Goal: Transaction & Acquisition: Book appointment/travel/reservation

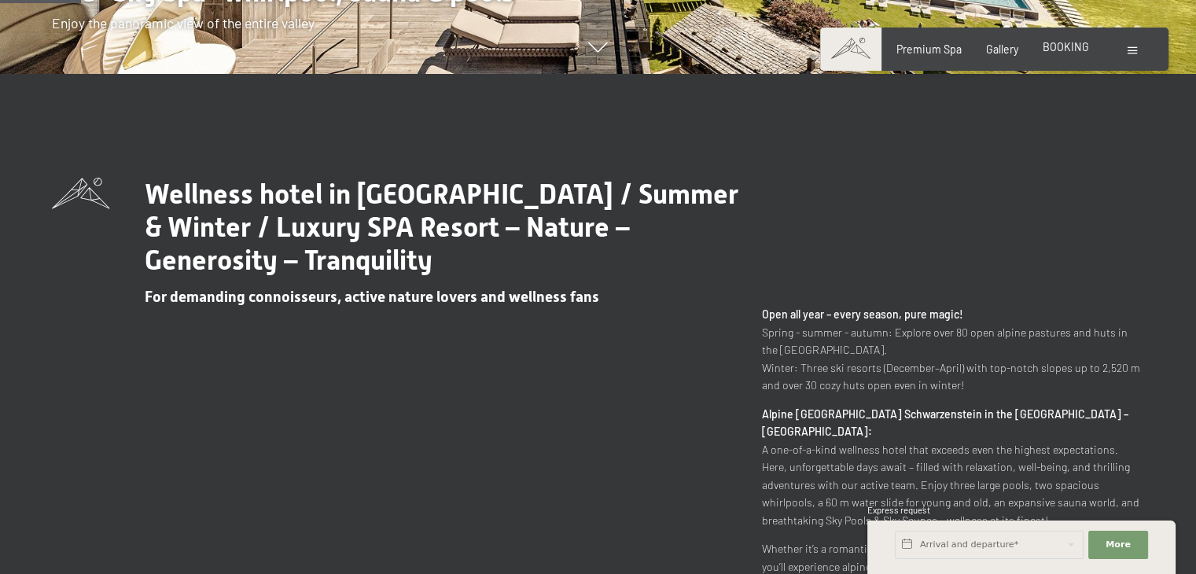
click at [1068, 48] on span "BOOKING" at bounding box center [1066, 46] width 46 height 13
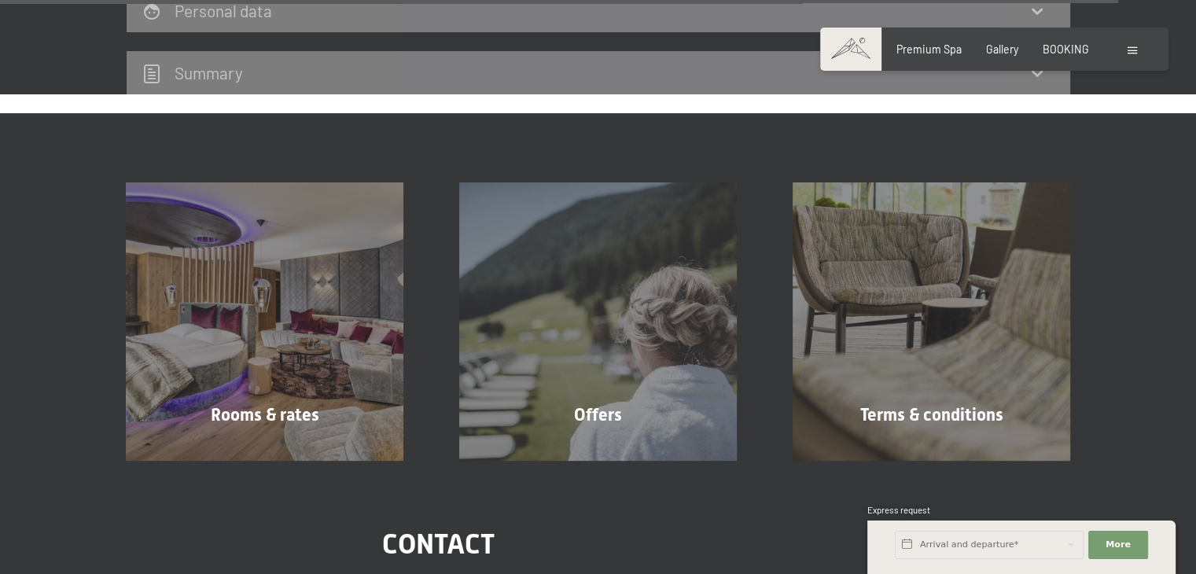
scroll to position [4999, 0]
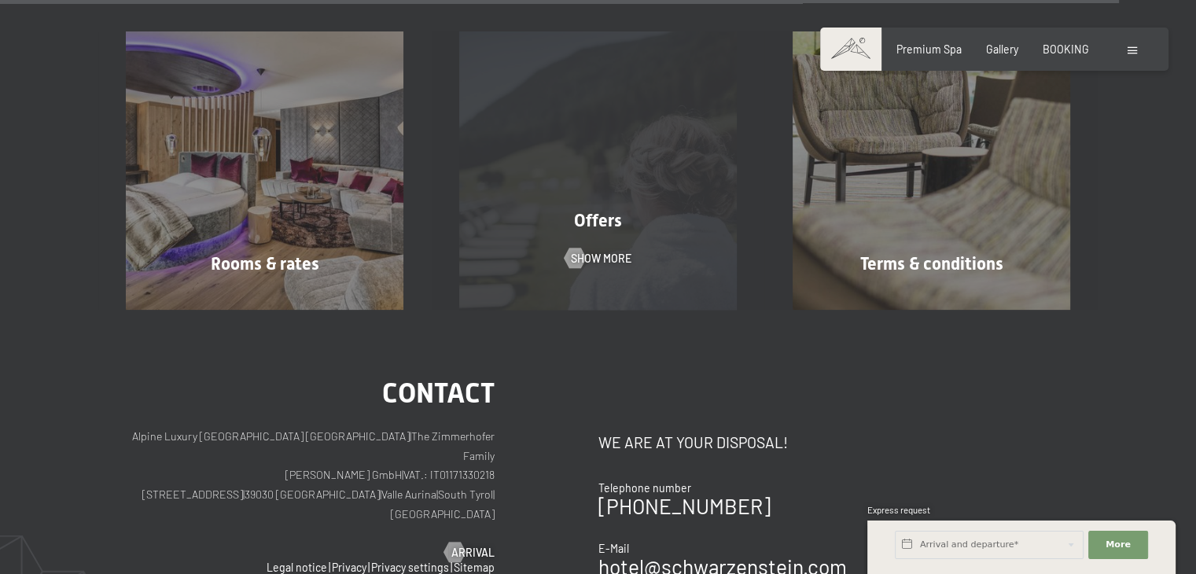
click at [672, 73] on div "Offers Show more" at bounding box center [598, 170] width 333 height 278
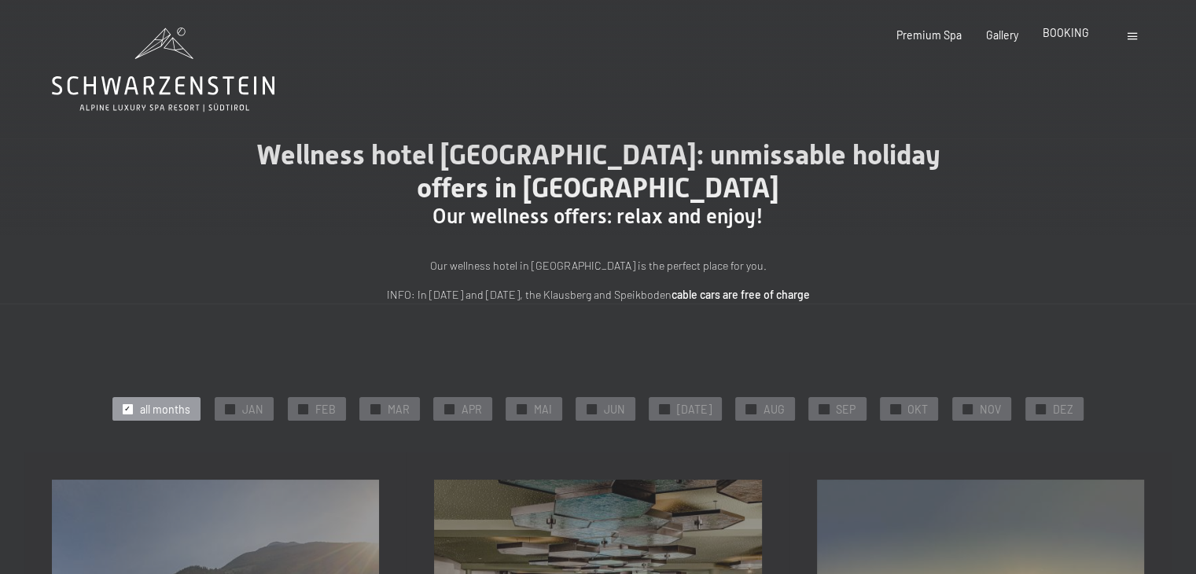
click at [1056, 35] on span "BOOKING" at bounding box center [1066, 32] width 46 height 13
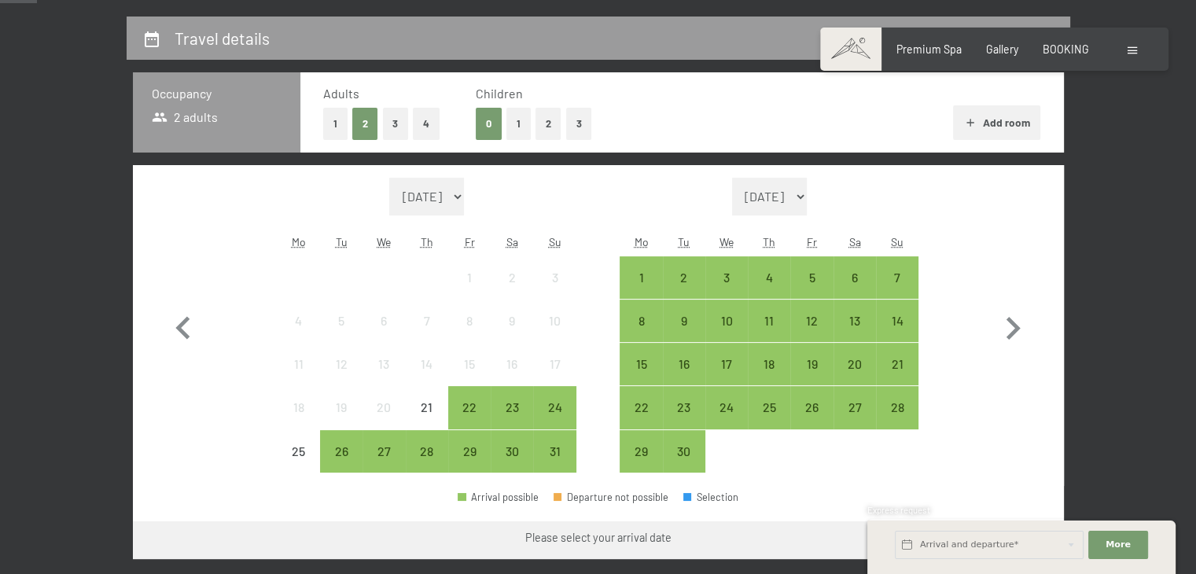
scroll to position [348, 0]
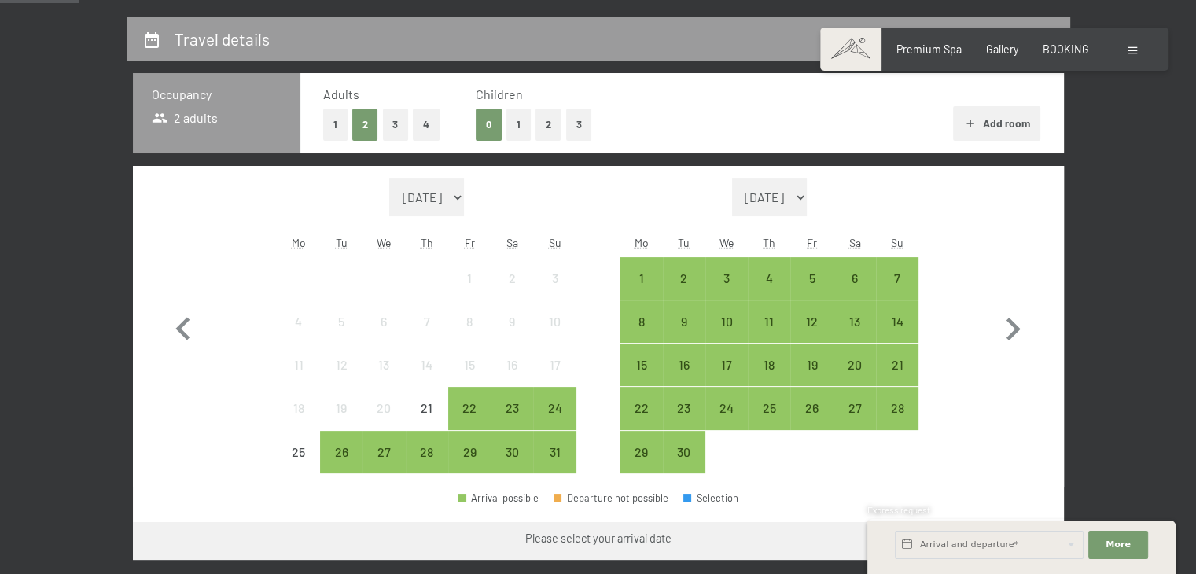
click at [1014, 127] on button "Add room" at bounding box center [996, 123] width 87 height 35
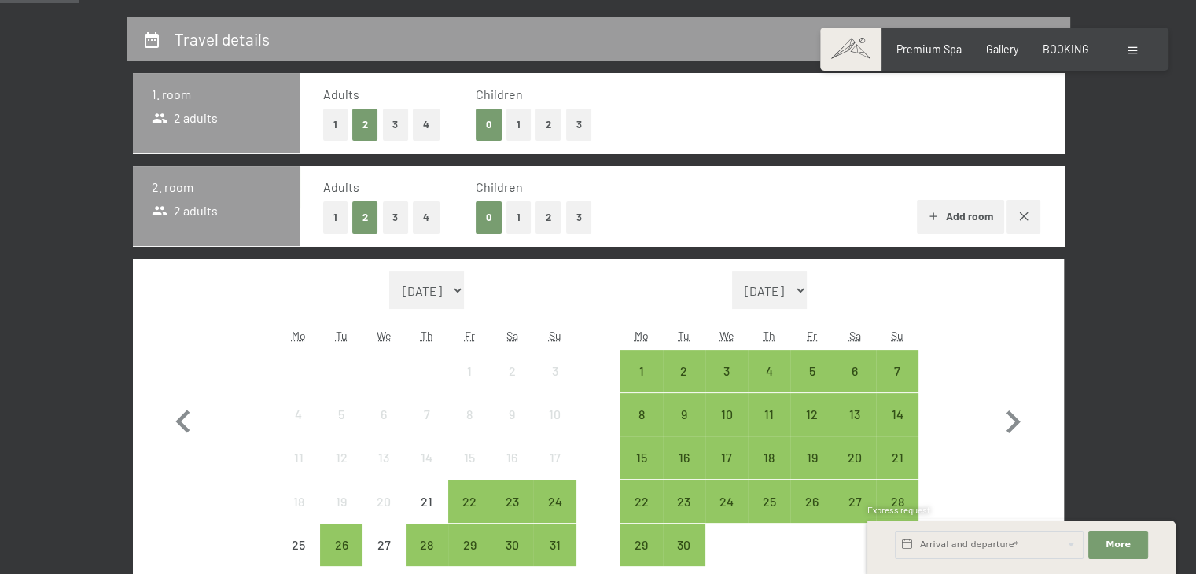
click at [560, 223] on button "2" at bounding box center [549, 217] width 26 height 32
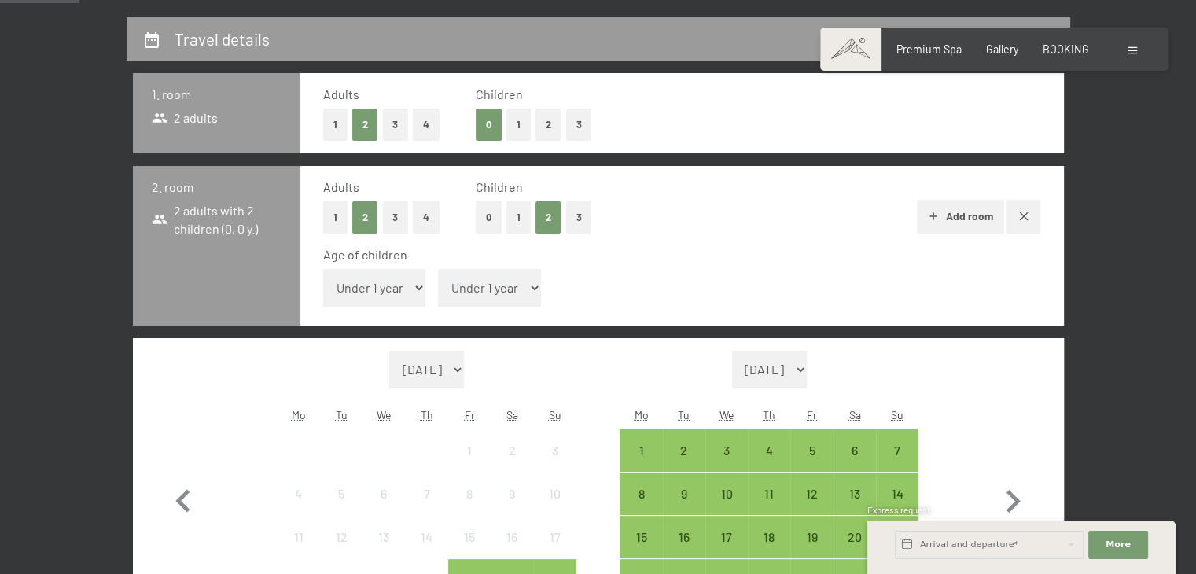
click at [411, 288] on select "Under 1 year 1 year 2 years 3 years 4 years 5 years 6 years 7 years 8 years 9 y…" at bounding box center [374, 288] width 103 height 38
select select "17"
click at [323, 269] on select "Under 1 year 1 year 2 years 3 years 4 years 5 years 6 years 7 years 8 years 9 y…" at bounding box center [374, 288] width 103 height 38
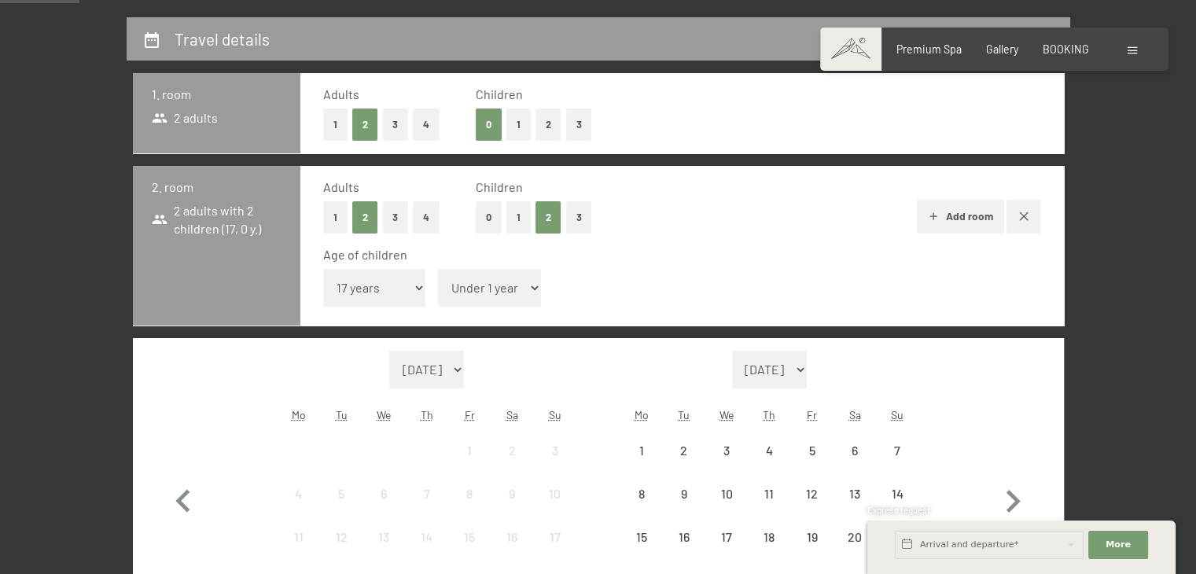
click at [503, 278] on select "Under 1 year 1 year 2 years 3 years 4 years 5 years 6 years 7 years 8 years 9 y…" at bounding box center [489, 288] width 103 height 38
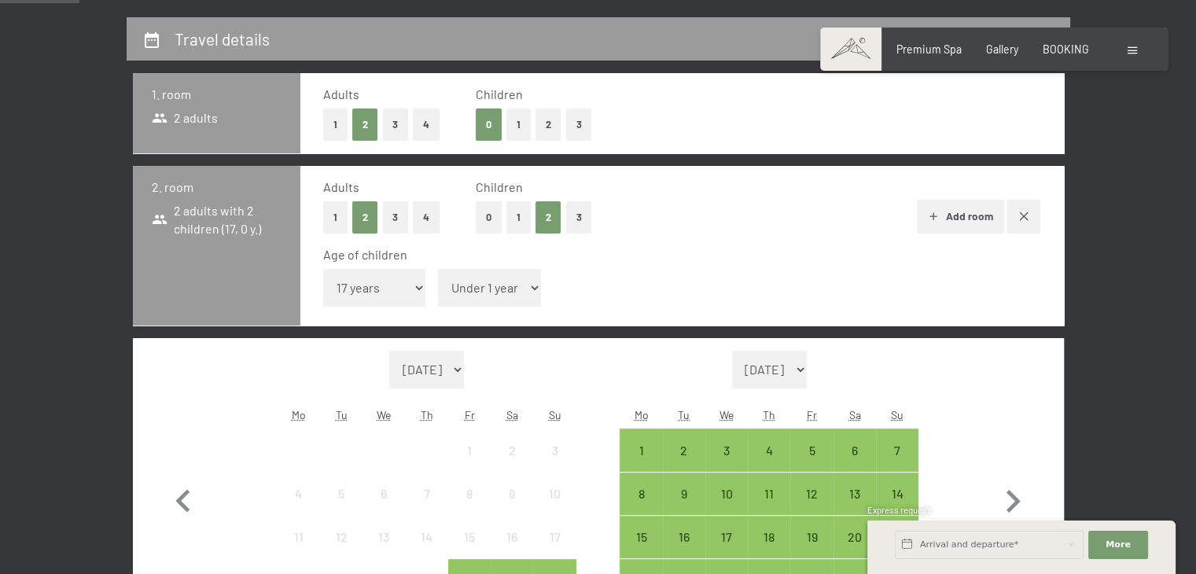
select select "14"
click at [438, 269] on select "Under 1 year 1 year 2 years 3 years 4 years 5 years 6 years 7 years 8 years 9 y…" at bounding box center [489, 288] width 103 height 38
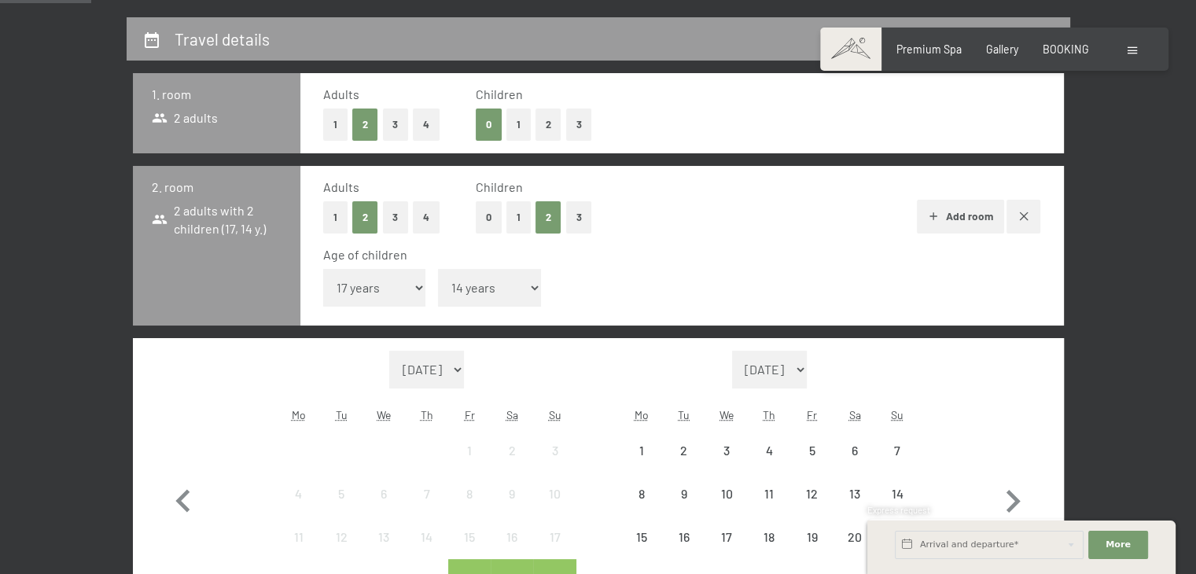
scroll to position [423, 0]
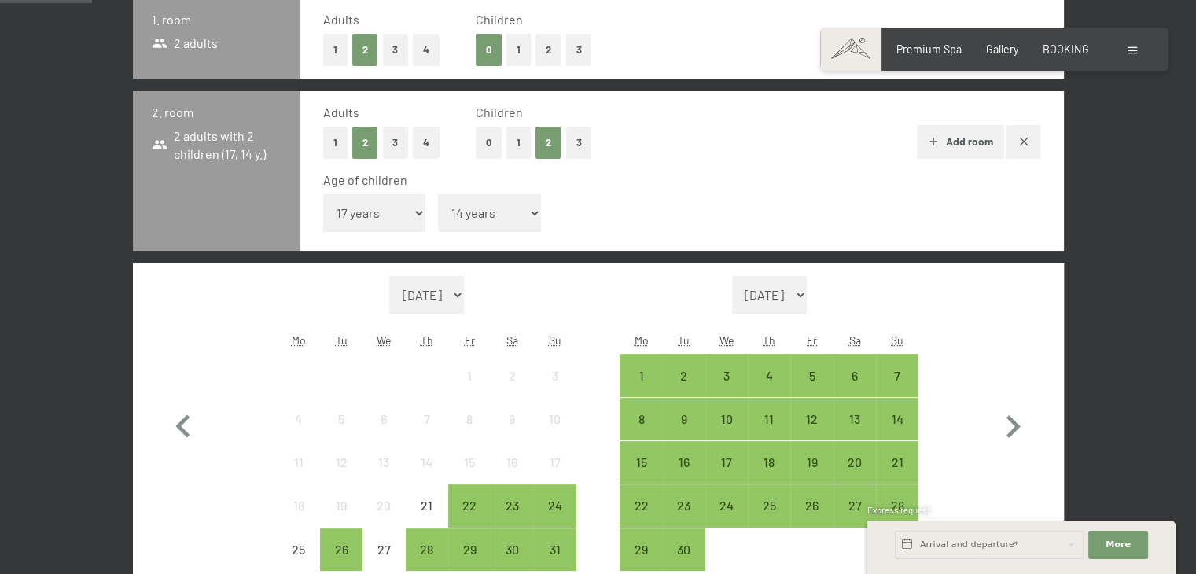
click at [950, 146] on button "Add room" at bounding box center [960, 142] width 87 height 35
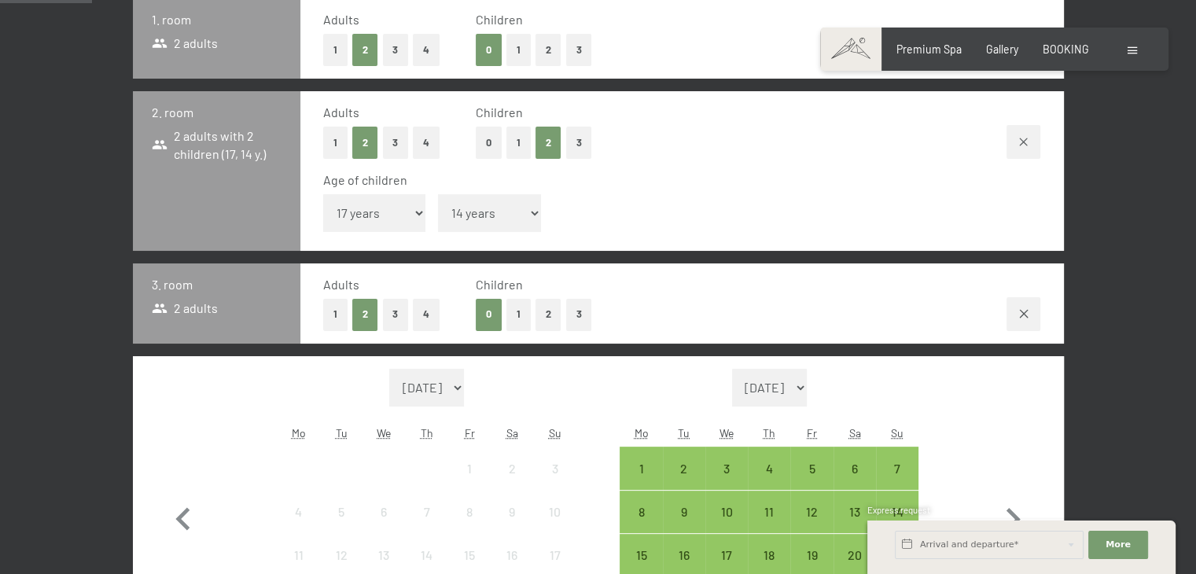
click at [576, 317] on button "3" at bounding box center [579, 315] width 26 height 32
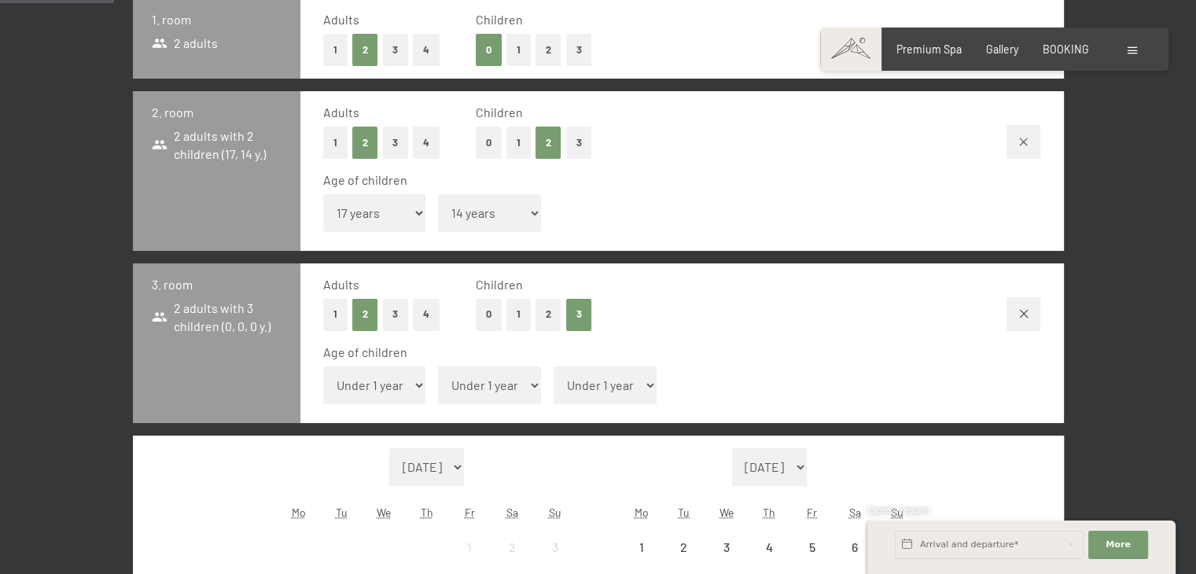
scroll to position [559, 0]
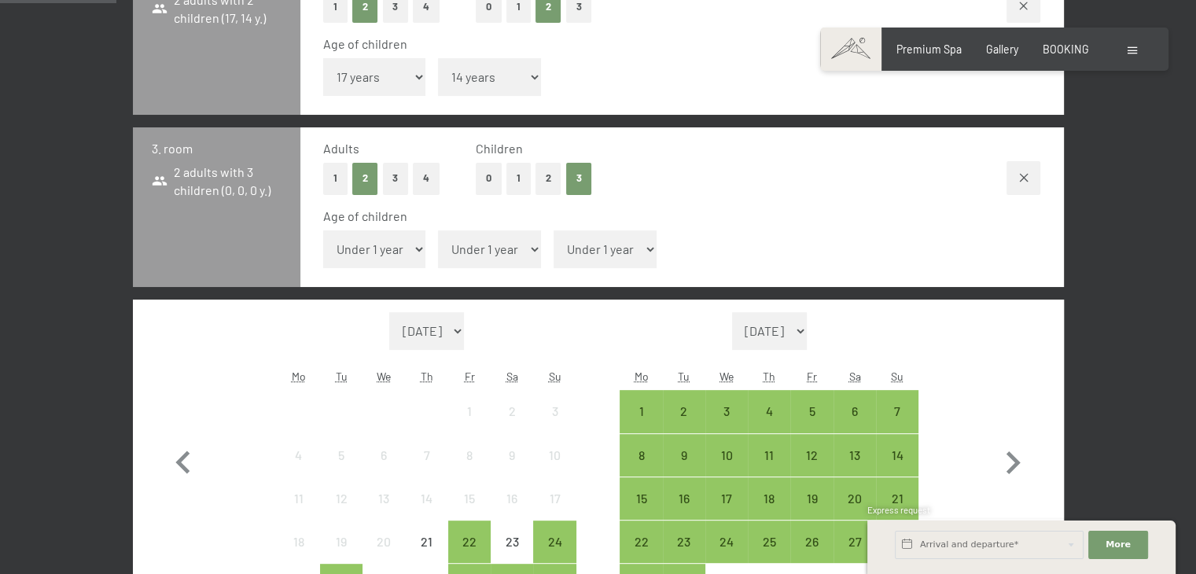
click at [387, 246] on select "Under 1 year 1 year 2 years 3 years 4 years 5 years 6 years 7 years 8 years 9 y…" at bounding box center [374, 249] width 103 height 38
select select "17"
click at [323, 230] on select "Under 1 year 1 year 2 years 3 years 4 years 5 years 6 years 7 years 8 years 9 y…" at bounding box center [374, 249] width 103 height 38
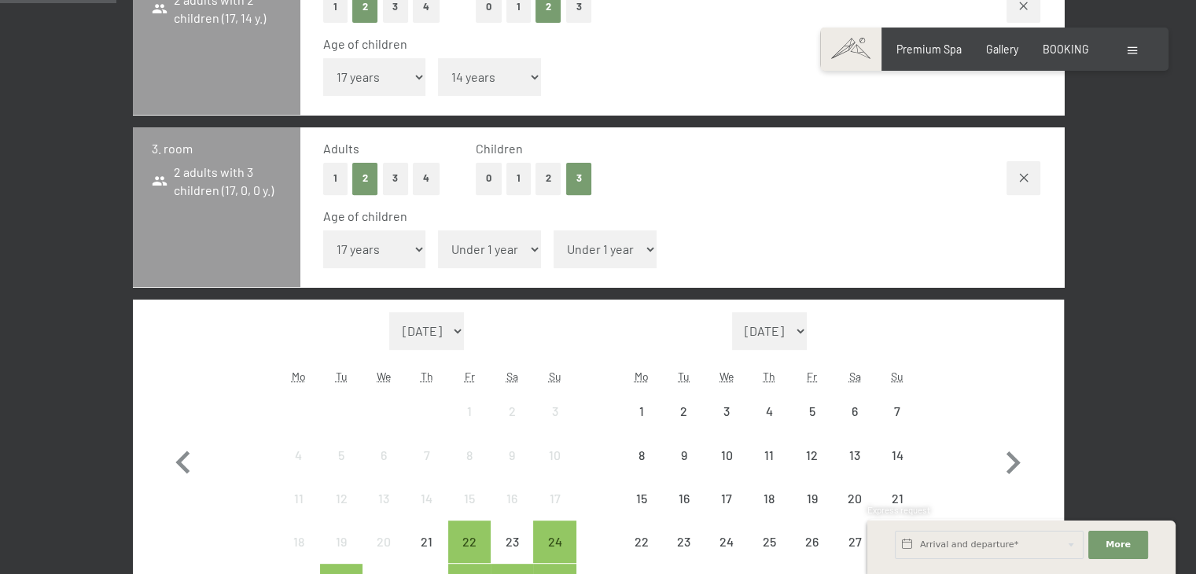
click at [518, 228] on div "Age of children Under 1 year 1 year 2 years 3 years 4 years 5 years 6 years 7 y…" at bounding box center [682, 241] width 718 height 67
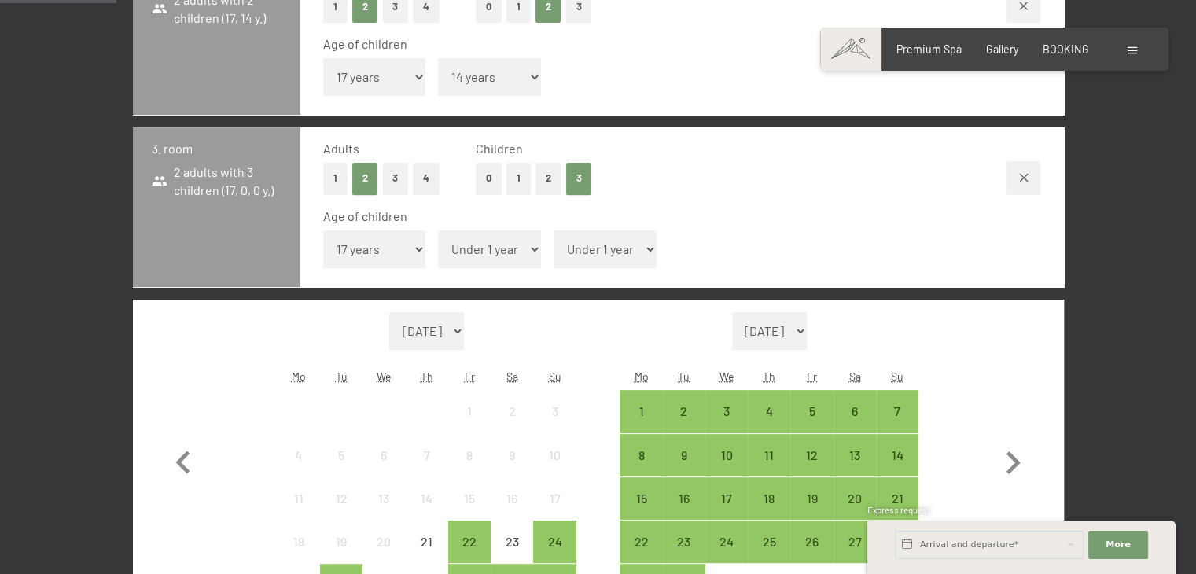
click at [508, 253] on select "Under 1 year 1 year 2 years 3 years 4 years 5 years 6 years 7 years 8 years 9 y…" at bounding box center [489, 249] width 103 height 38
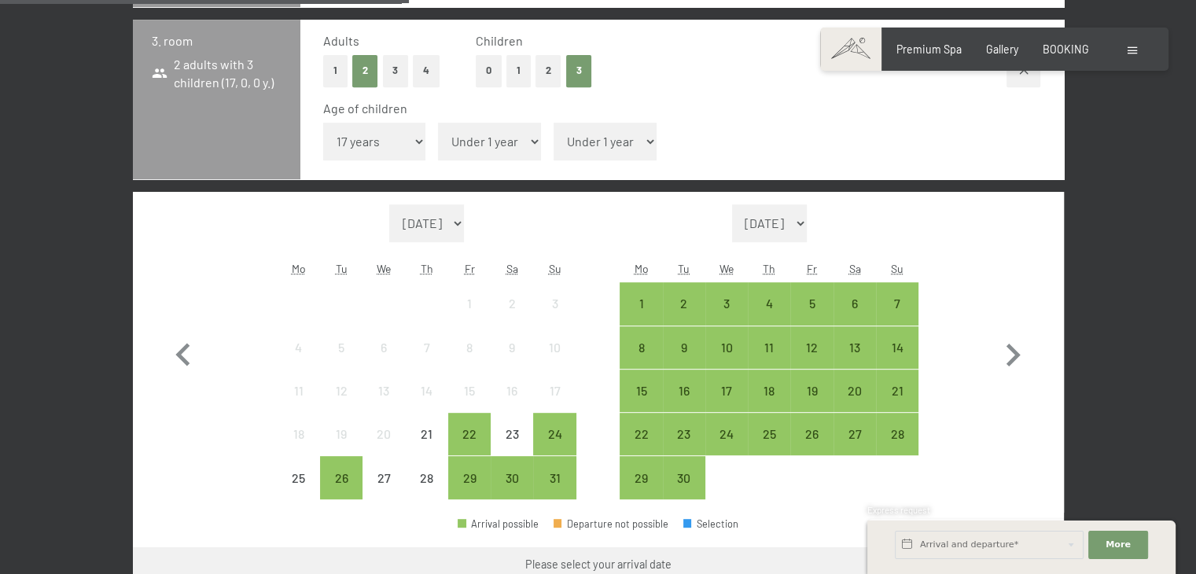
scroll to position [657, 0]
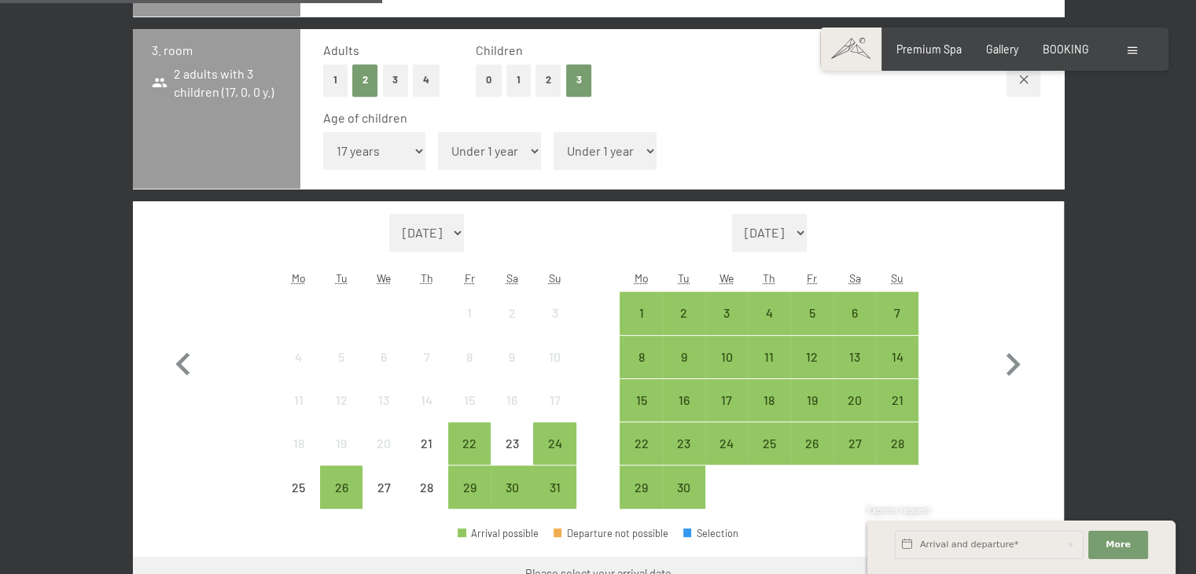
click at [510, 157] on select "Under 1 year 1 year 2 years 3 years 4 years 5 years 6 years 7 years 8 years 9 y…" at bounding box center [489, 151] width 103 height 38
select select "17"
click at [438, 132] on select "Under 1 year 1 year 2 years 3 years 4 years 5 years 6 years 7 years 8 years 9 y…" at bounding box center [489, 151] width 103 height 38
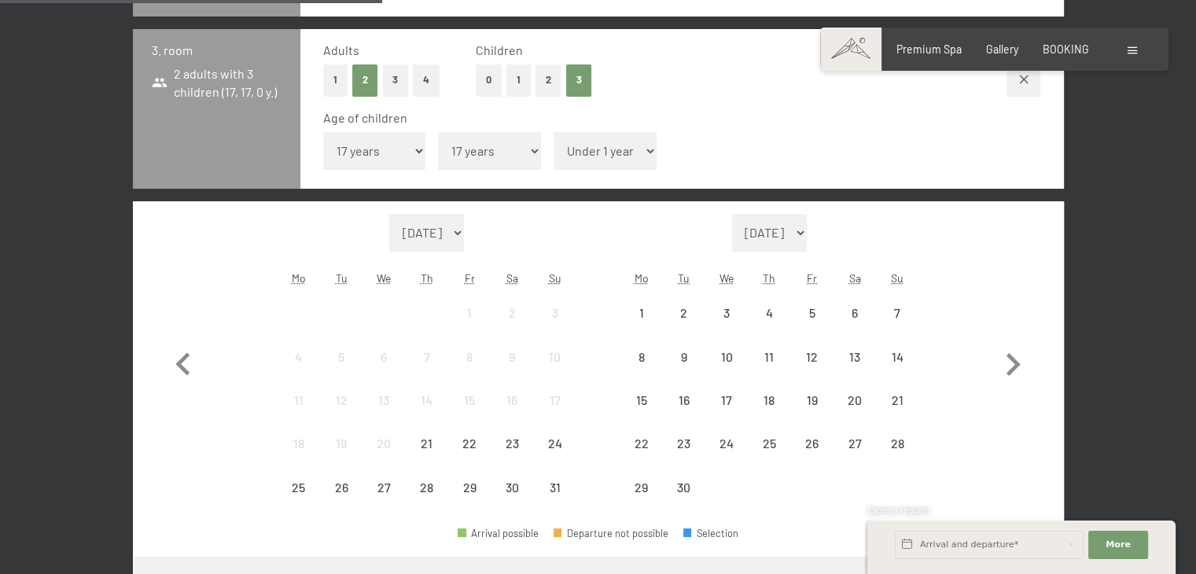
click at [613, 160] on select "Under 1 year 1 year 2 years 3 years 4 years 5 years 6 years 7 years 8 years 9 y…" at bounding box center [605, 151] width 103 height 38
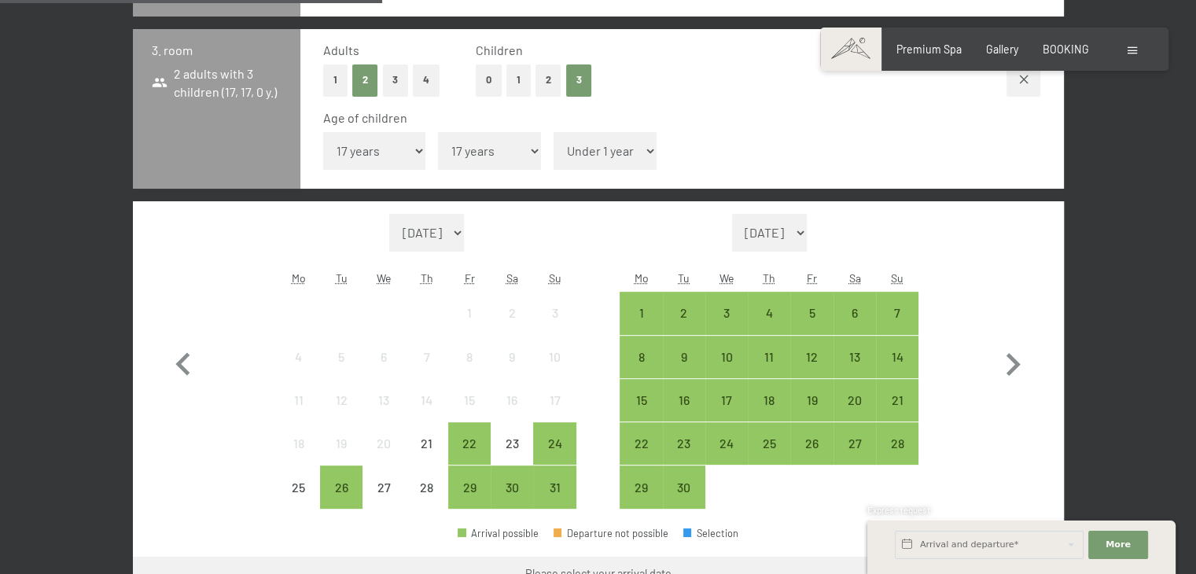
select select "15"
click at [554, 132] on select "Under 1 year 1 year 2 years 3 years 4 years 5 years 6 years 7 years 8 years 9 y…" at bounding box center [605, 151] width 103 height 38
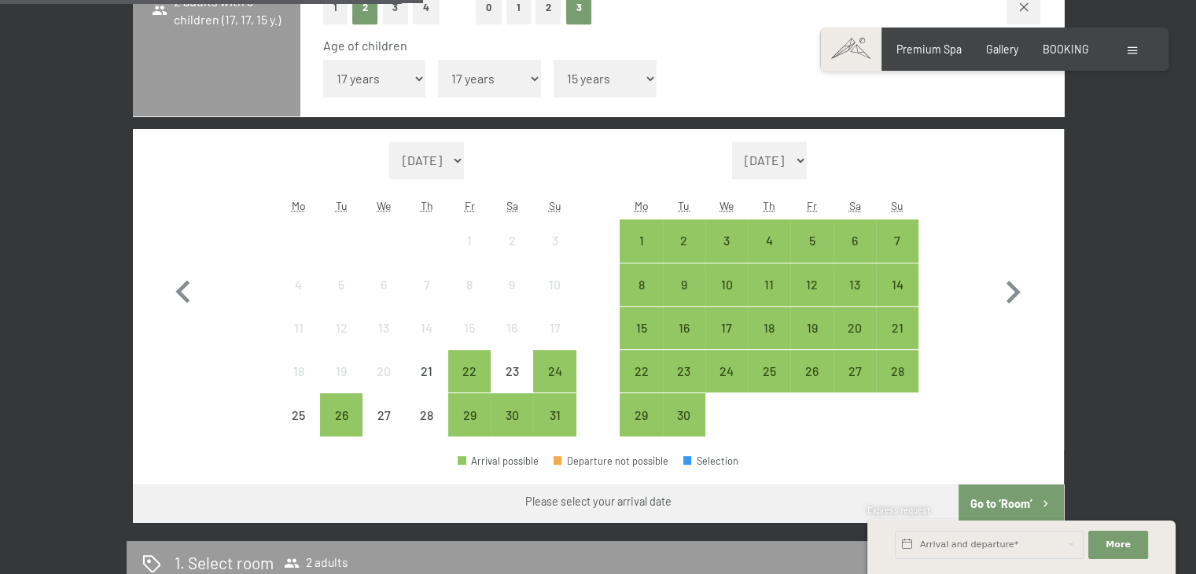
scroll to position [727, 0]
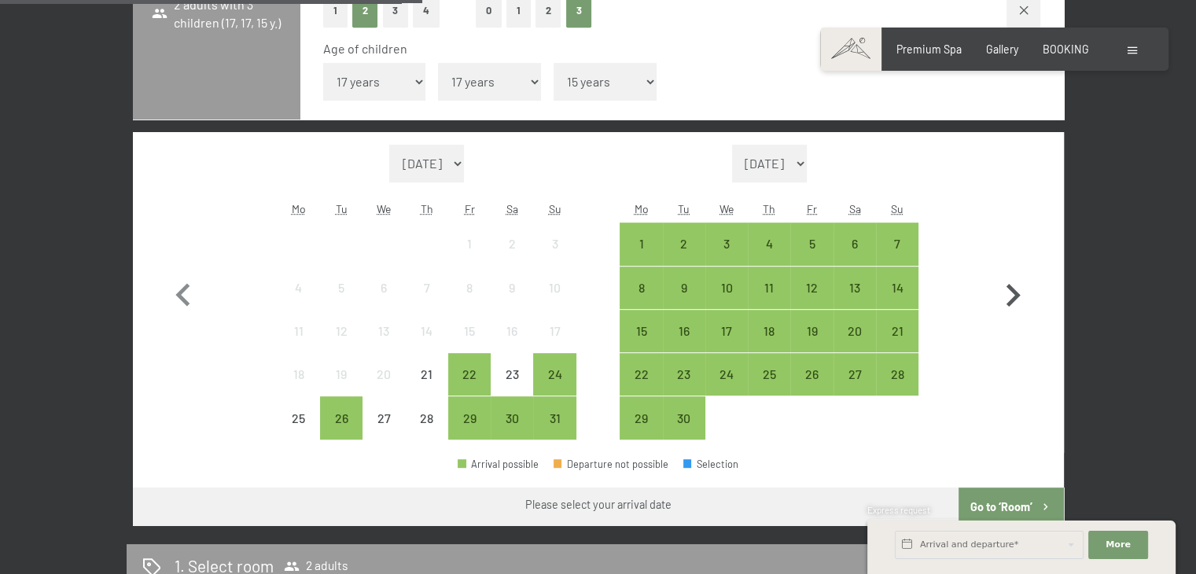
click at [1013, 315] on icon "button" at bounding box center [1013, 296] width 46 height 46
select select "2025-09-01"
select select "2025-10-01"
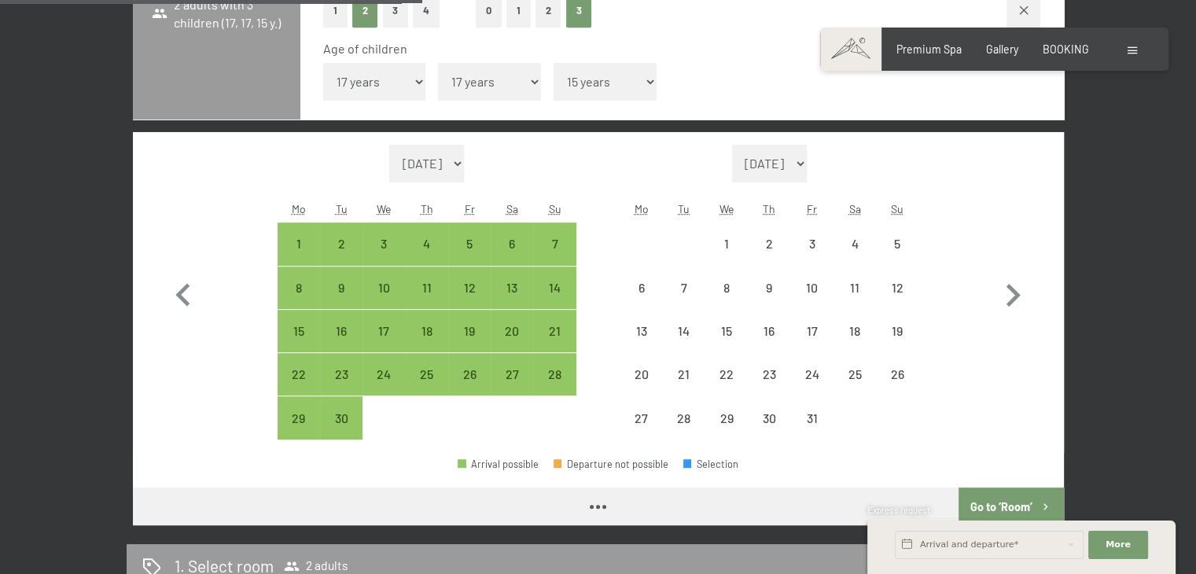
select select "2025-09-01"
select select "2025-10-01"
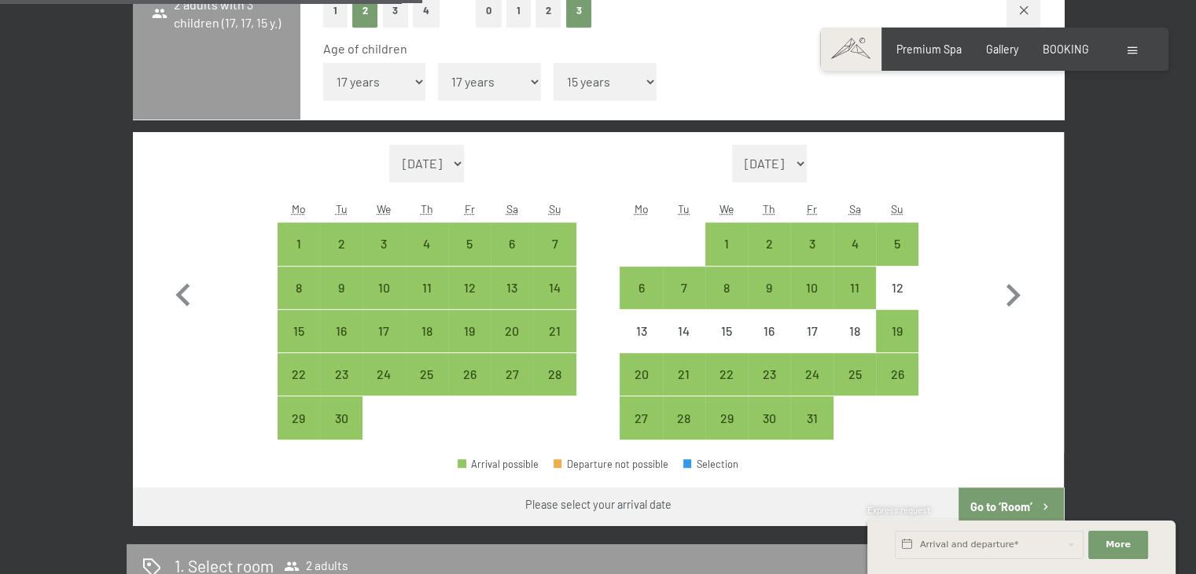
click at [465, 166] on select "August 2025 September 2025 October 2025 November 2025 December 2025 January 202…" at bounding box center [427, 164] width 76 height 38
select select "2026-02-01"
select select "2026-03-01"
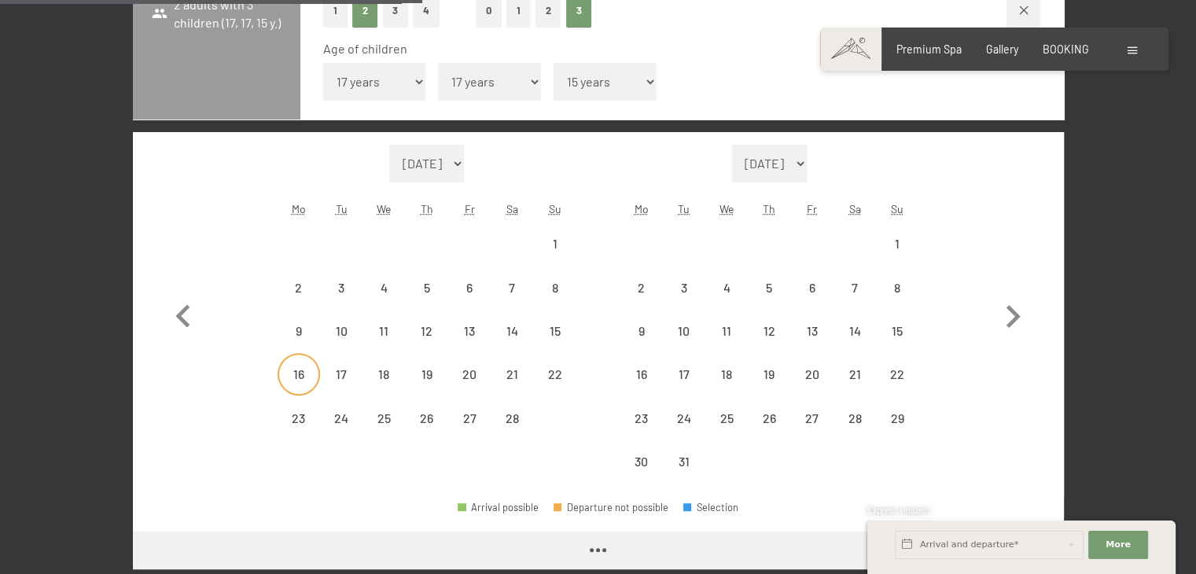
select select "2026-02-01"
select select "2026-03-01"
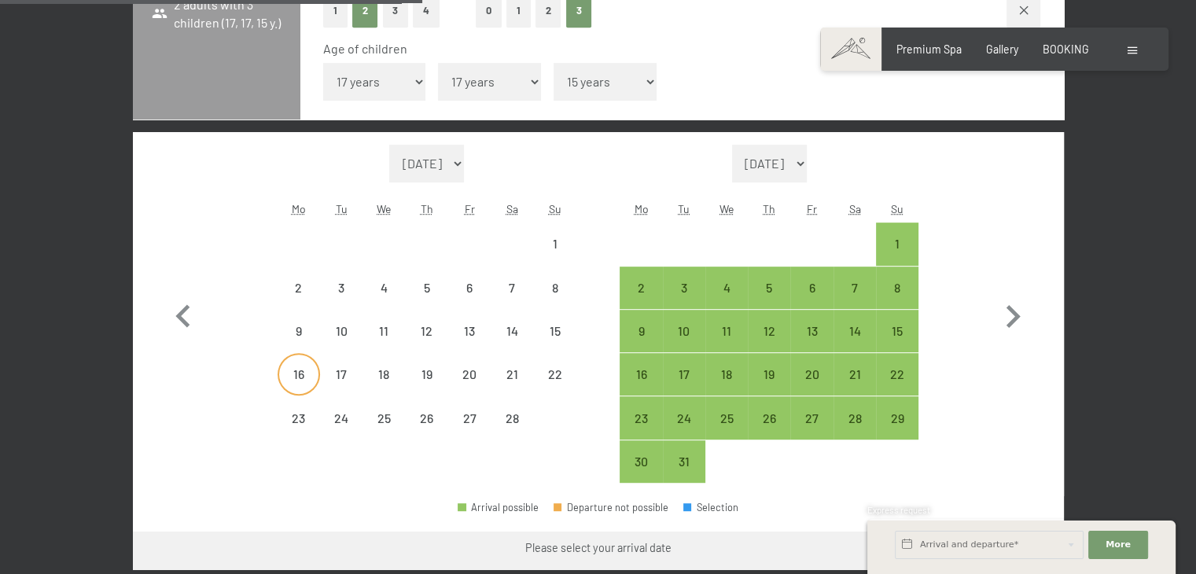
select select "2026-02-01"
select select "2026-03-01"
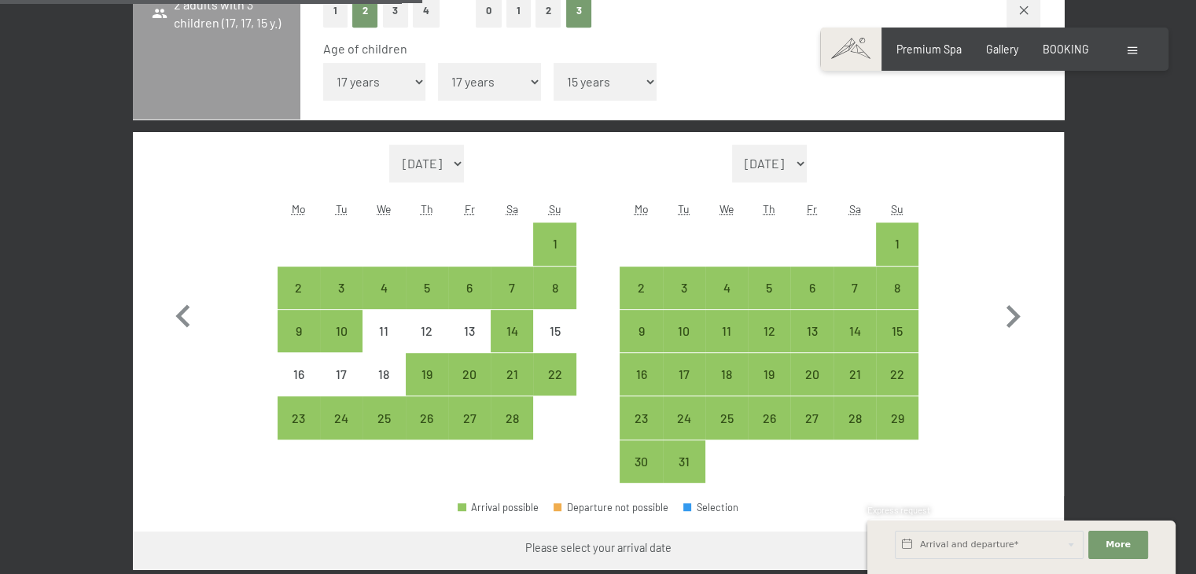
click at [519, 329] on span "Consent to marketing activities*" at bounding box center [535, 332] width 178 height 16
click at [438, 329] on input "Consent to marketing activities*" at bounding box center [430, 332] width 16 height 16
click at [513, 329] on span "Consent to marketing activities*" at bounding box center [535, 332] width 178 height 16
click at [438, 329] on input "Consent to marketing activities*" at bounding box center [430, 332] width 16 height 16
click at [513, 337] on span "Consent to marketing activities*" at bounding box center [535, 332] width 178 height 16
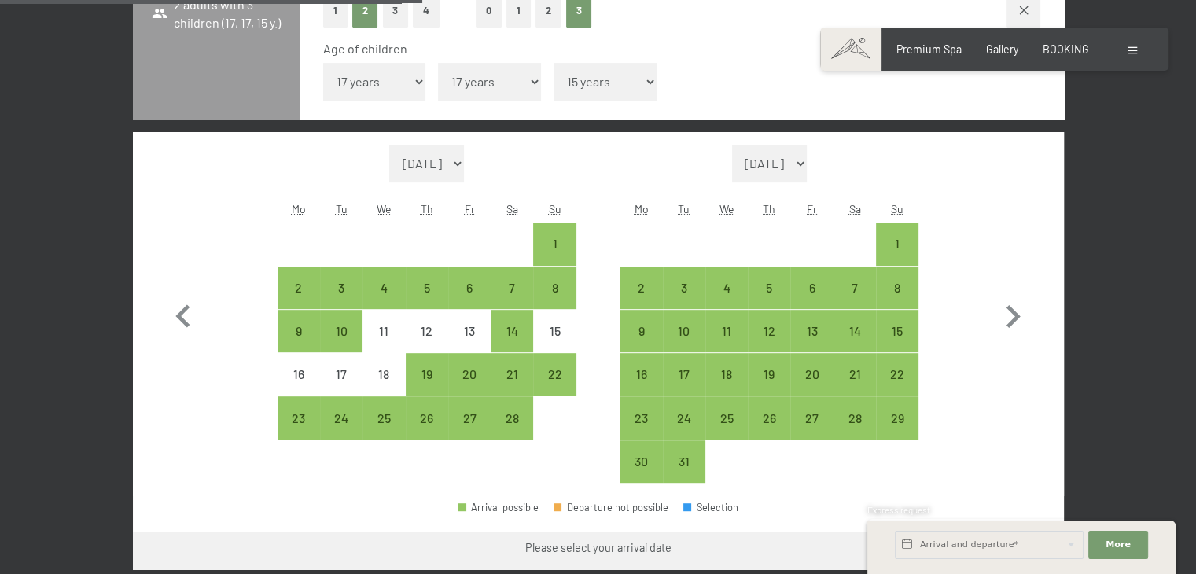
click at [438, 337] on input "Consent to marketing activities*" at bounding box center [430, 332] width 16 height 16
click at [506, 336] on span "Consent to marketing activities*" at bounding box center [535, 332] width 178 height 16
click at [438, 336] on input "Consent to marketing activities*" at bounding box center [430, 332] width 16 height 16
click at [519, 325] on span "Consent to marketing activities*" at bounding box center [535, 332] width 178 height 16
click at [438, 325] on input "Consent to marketing activities*" at bounding box center [430, 332] width 16 height 16
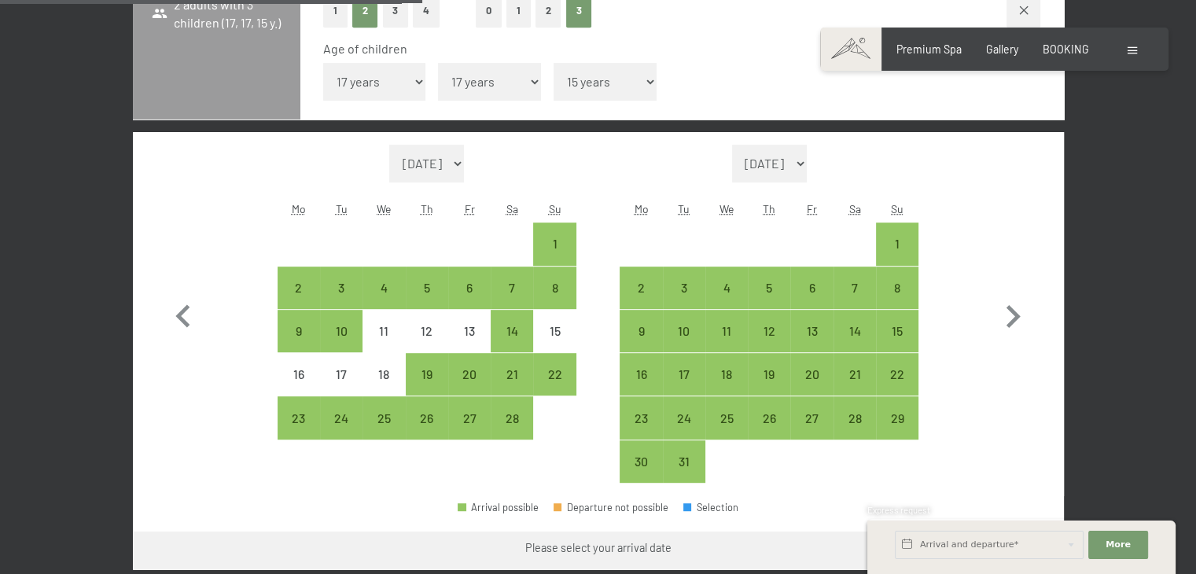
click at [513, 332] on span "Consent to marketing activities*" at bounding box center [535, 332] width 178 height 16
click at [438, 332] on input "Consent to marketing activities*" at bounding box center [430, 332] width 16 height 16
checkbox input "false"
click at [511, 384] on div "21" at bounding box center [511, 387] width 39 height 39
select select "2026-02-01"
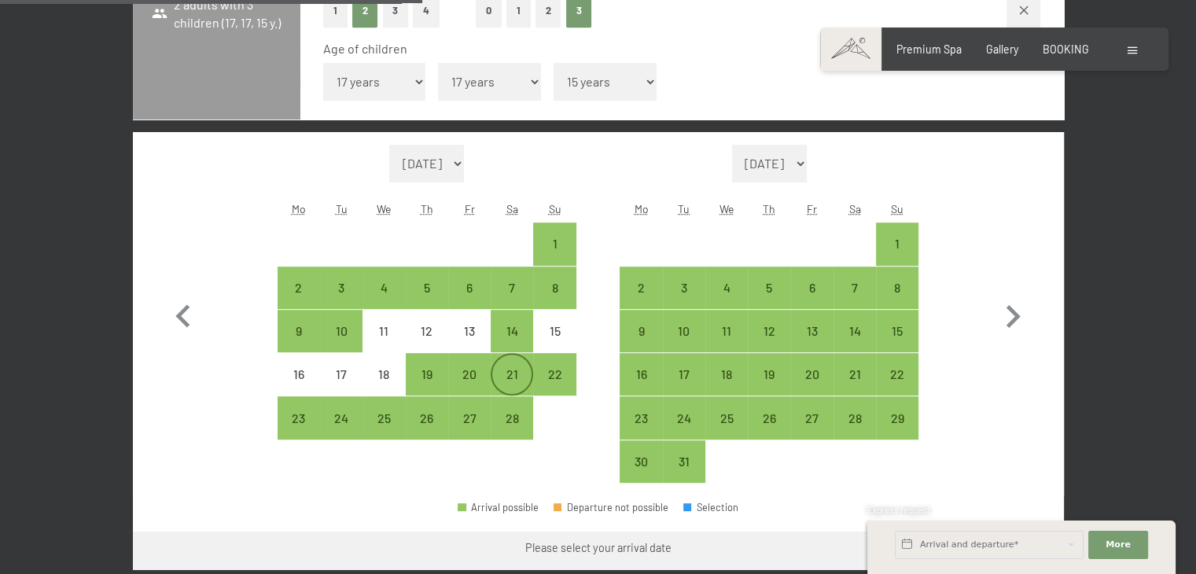
select select "2026-03-01"
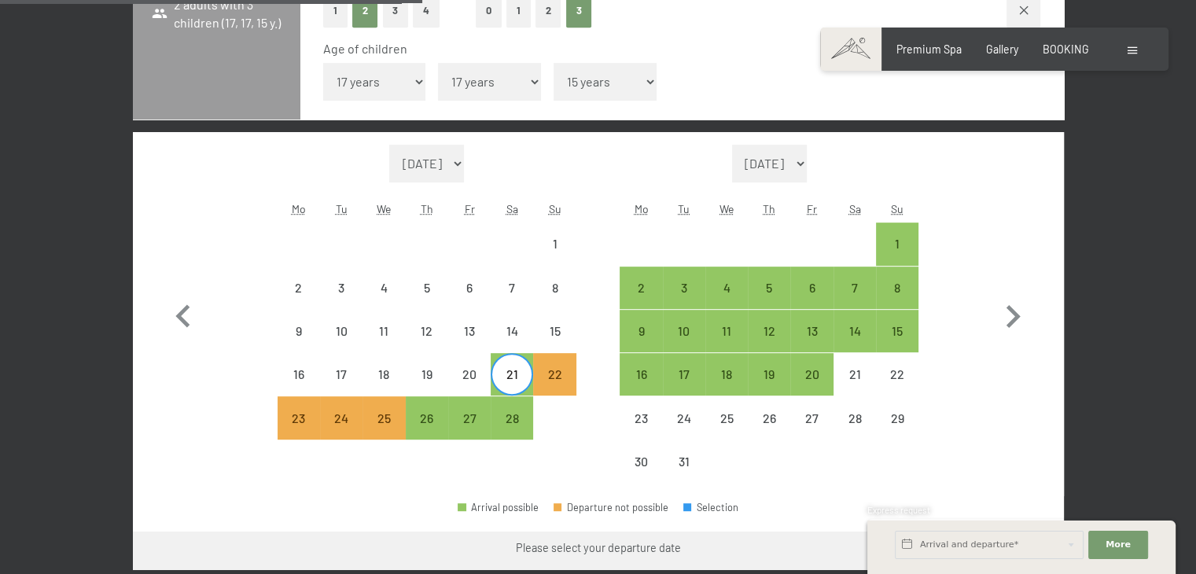
click at [517, 336] on span "Consent to marketing activities*" at bounding box center [535, 332] width 178 height 16
click at [438, 336] on input "Consent to marketing activities*" at bounding box center [430, 332] width 16 height 16
checkbox input "false"
